Goal: Task Accomplishment & Management: Manage account settings

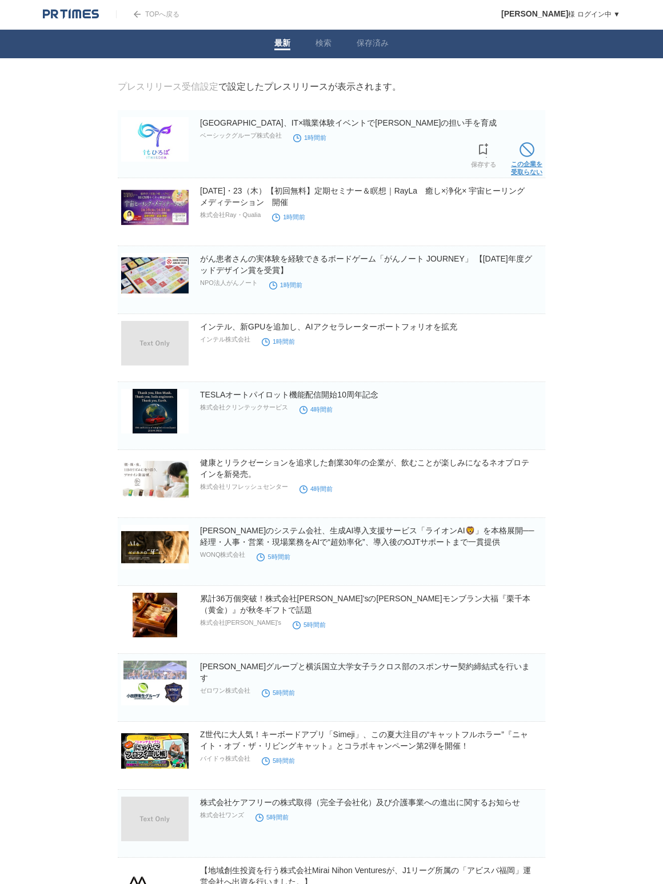
click at [521, 149] on span at bounding box center [526, 149] width 15 height 15
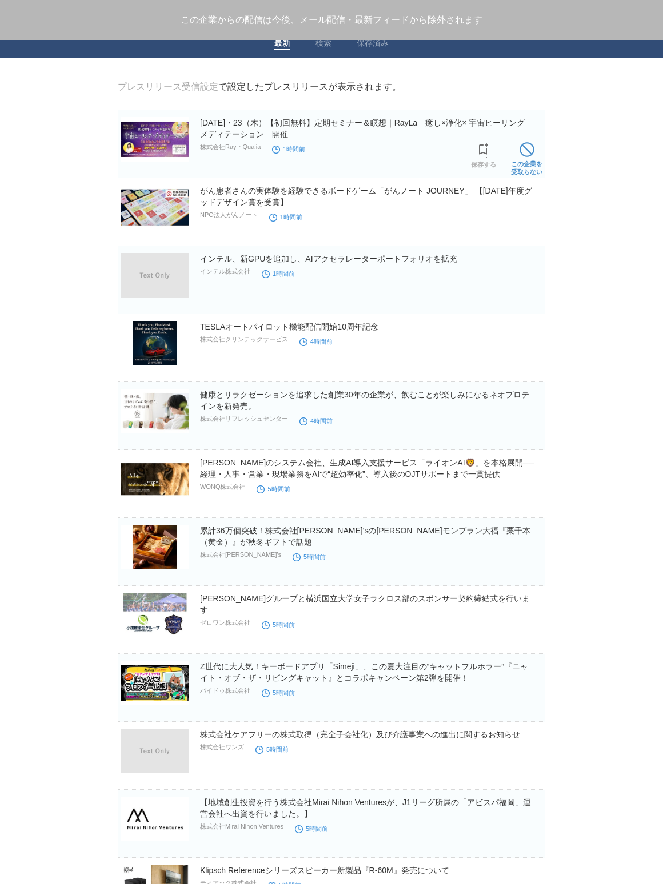
click at [522, 150] on span at bounding box center [526, 149] width 15 height 15
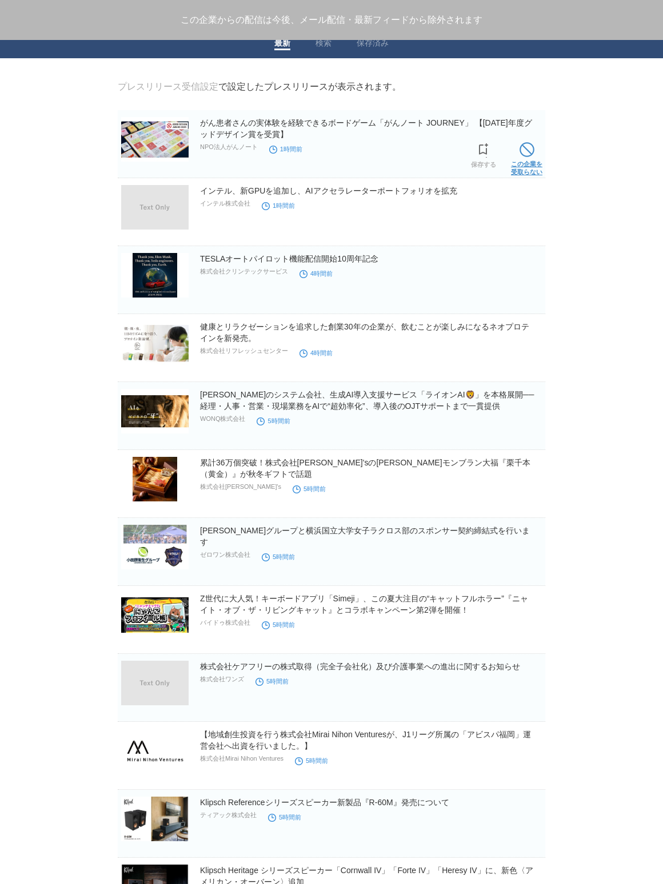
click at [521, 151] on span at bounding box center [526, 149] width 15 height 15
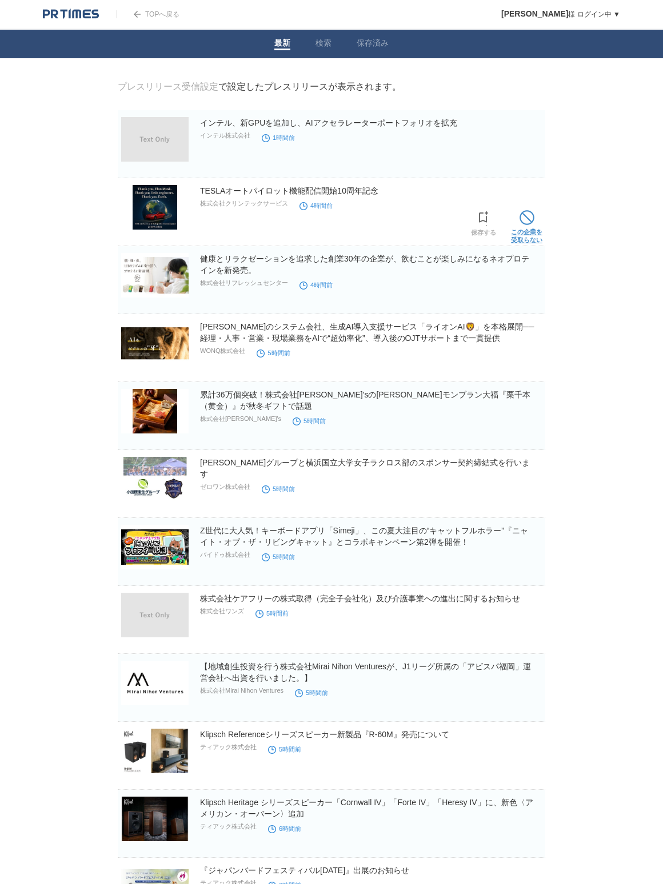
click at [524, 221] on span at bounding box center [526, 217] width 15 height 15
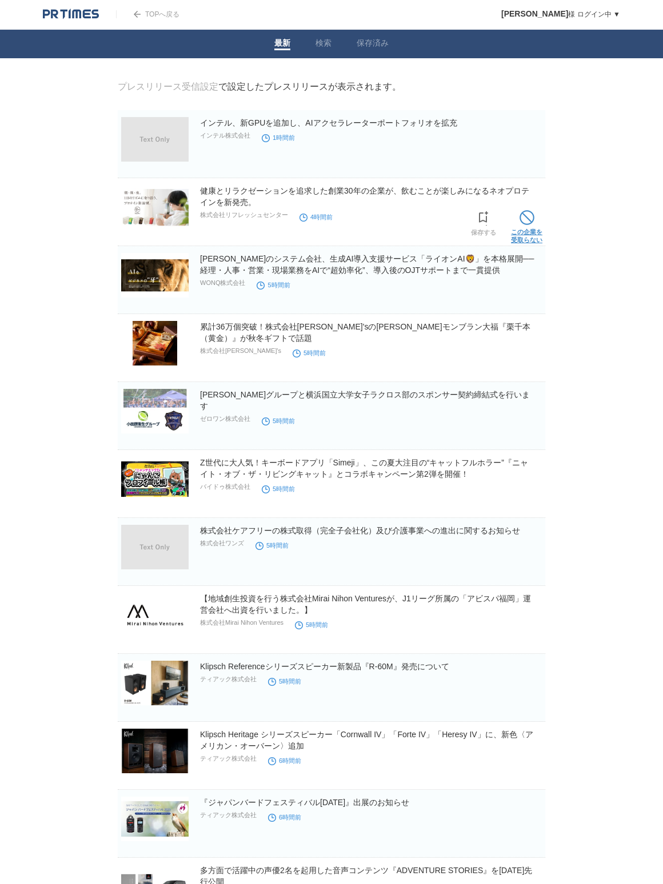
click at [528, 221] on span at bounding box center [526, 217] width 15 height 15
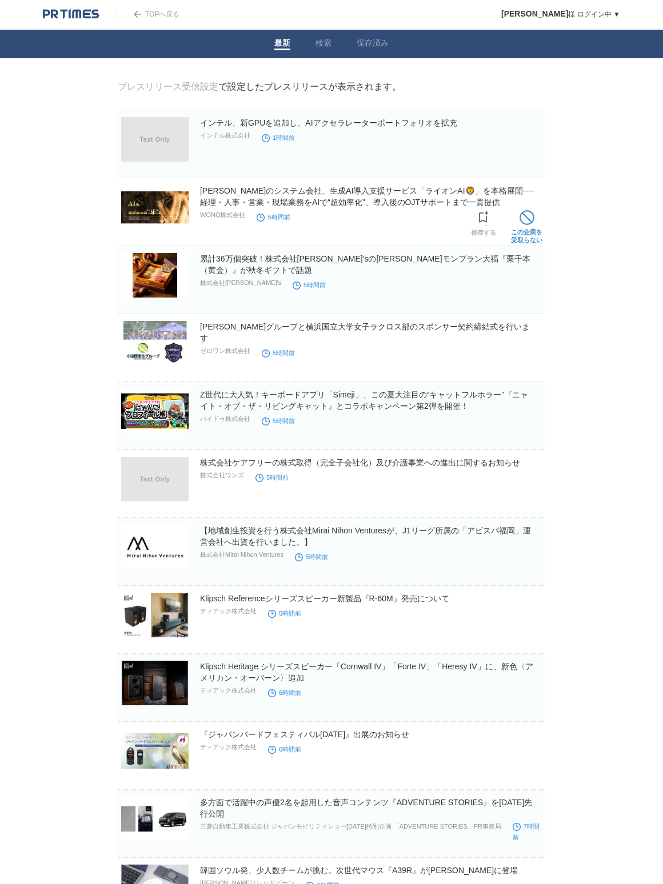
click at [524, 227] on link "この企業を 受取らない" at bounding box center [526, 225] width 31 height 37
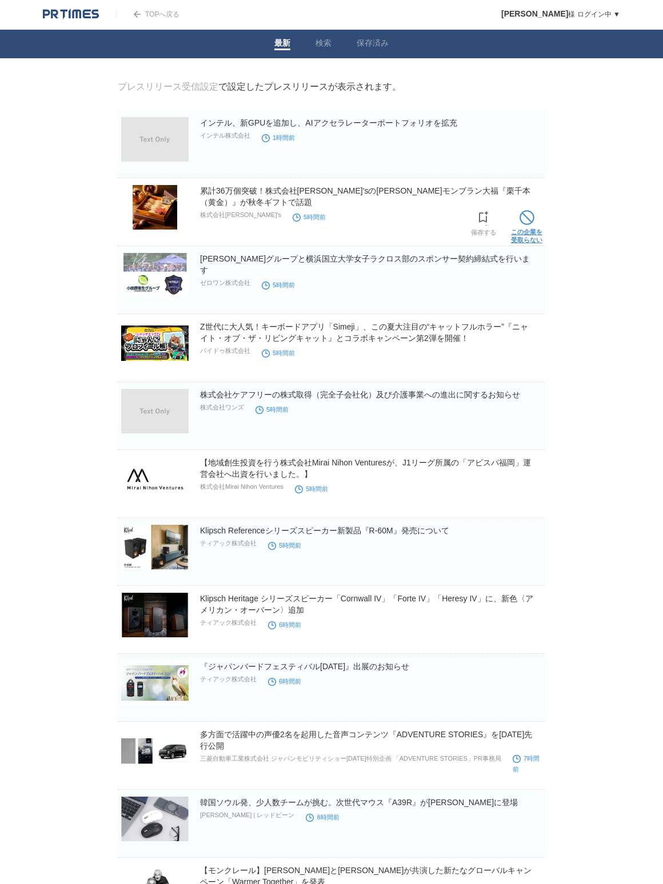
click at [526, 235] on link "この企業を 受取らない" at bounding box center [526, 225] width 31 height 37
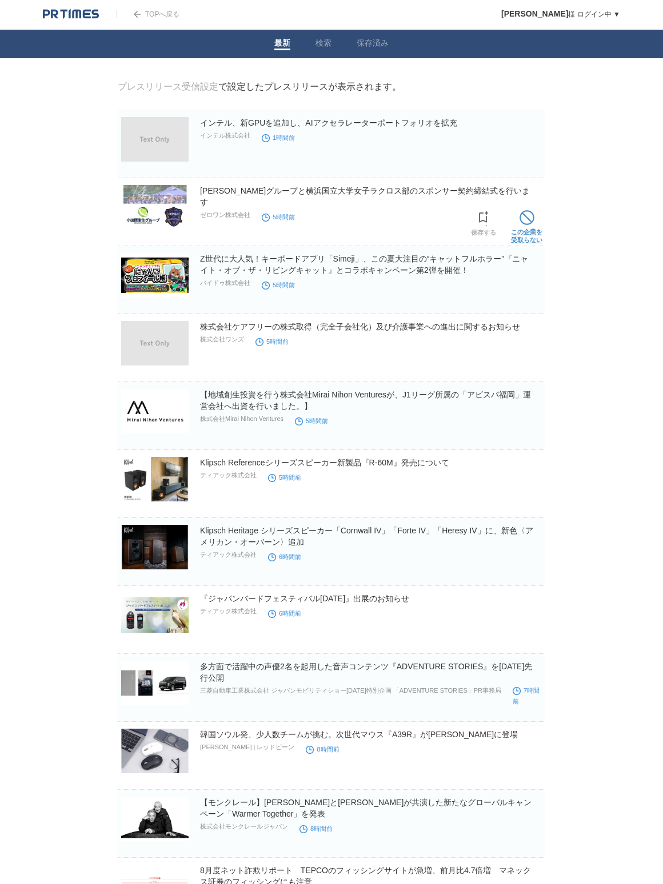
click at [527, 239] on link "この企業を 受取らない" at bounding box center [526, 225] width 31 height 37
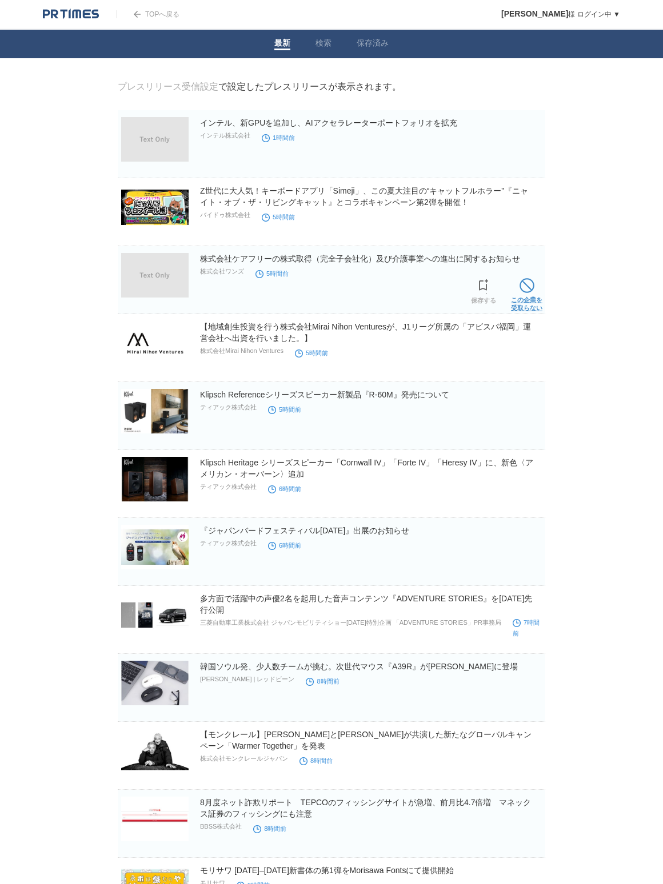
click at [528, 289] on span at bounding box center [526, 285] width 15 height 15
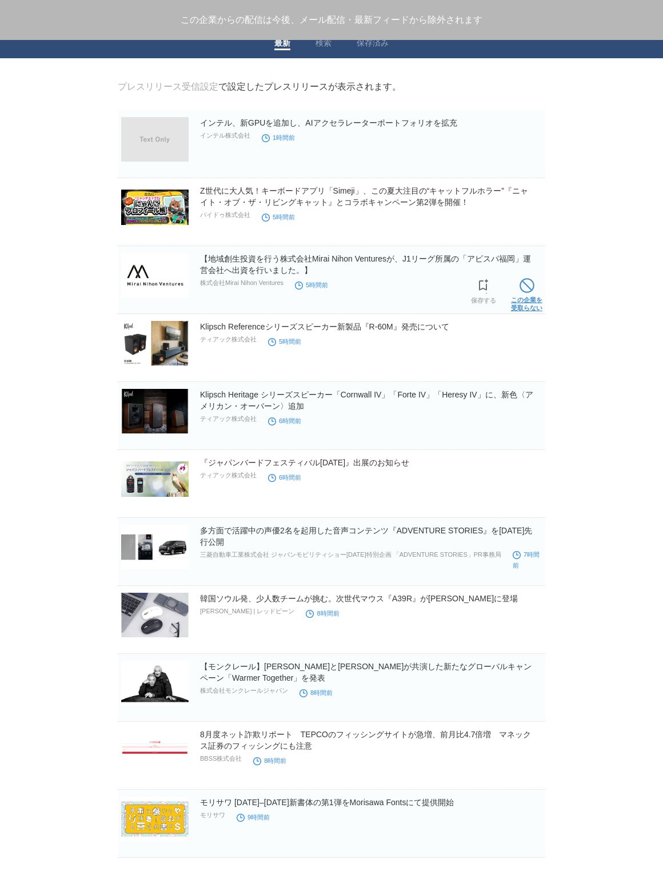
click at [533, 298] on link "この企業を 受取らない" at bounding box center [526, 293] width 31 height 37
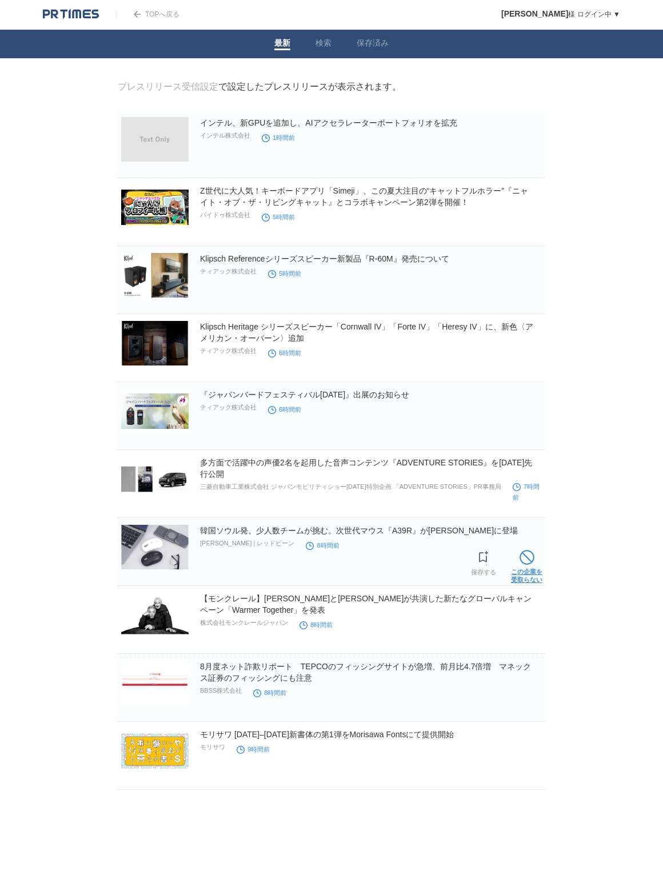
click at [522, 556] on span at bounding box center [526, 557] width 15 height 15
